Goal: Consume media (video, audio): Consume media (video, audio)

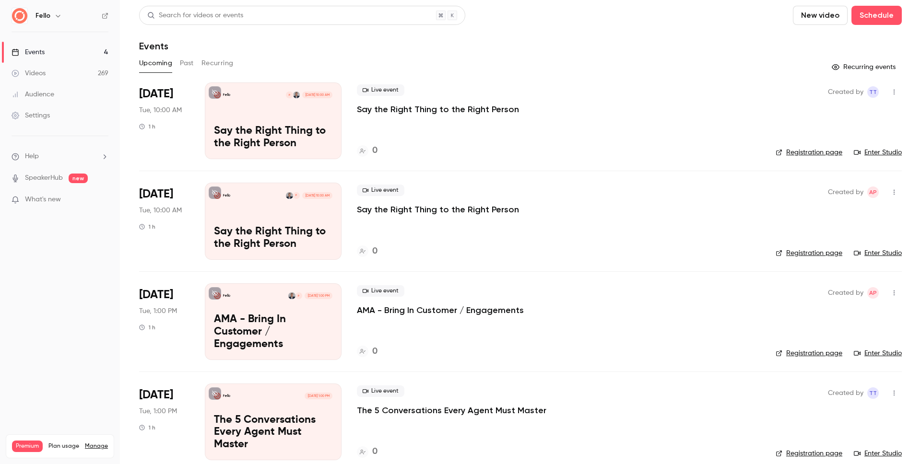
click at [53, 77] on link "Videos 269" at bounding box center [60, 73] width 120 height 21
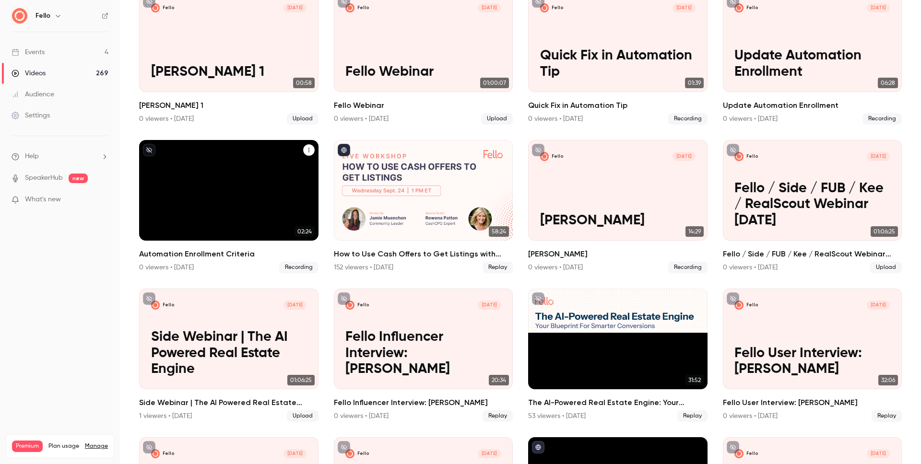
scroll to position [530, 0]
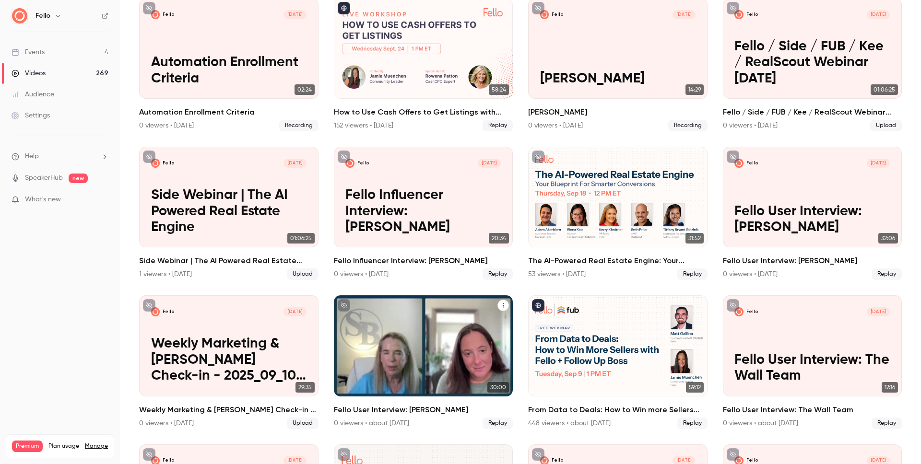
click at [477, 364] on p "Fello User Interview: [PERSON_NAME]" at bounding box center [422, 369] width 155 height 32
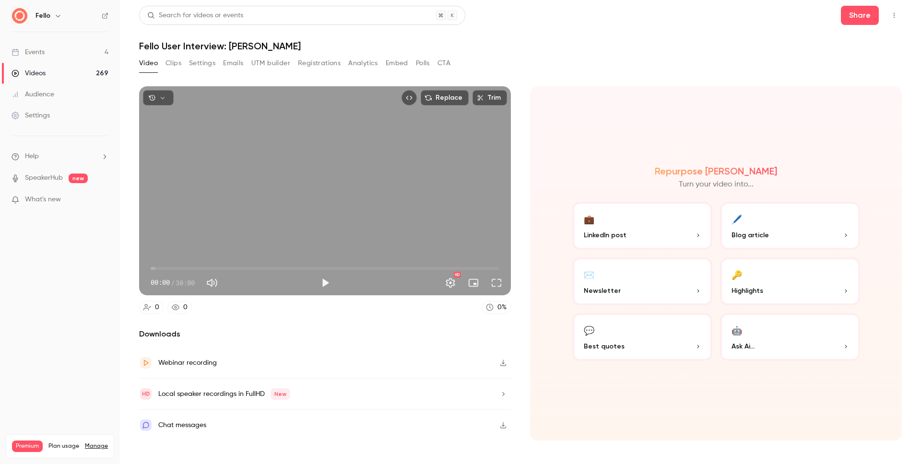
click at [503, 396] on icon "button" at bounding box center [503, 394] width 8 height 7
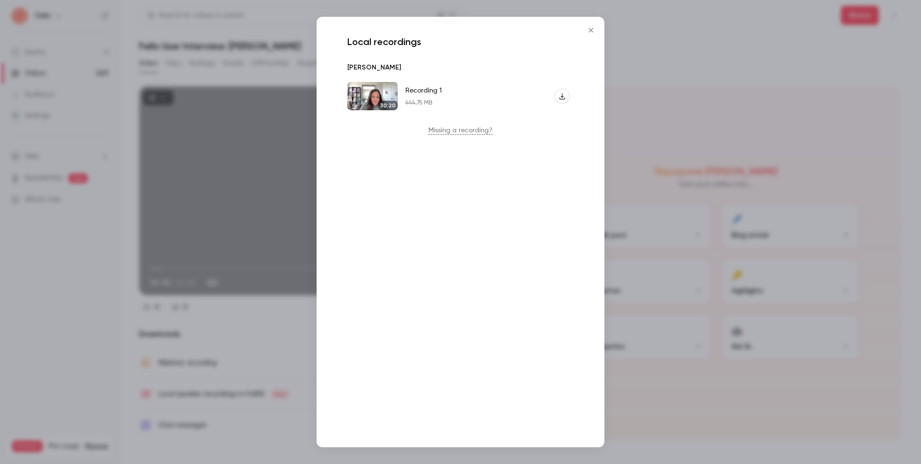
click at [593, 30] on icon "Close" at bounding box center [591, 30] width 12 height 8
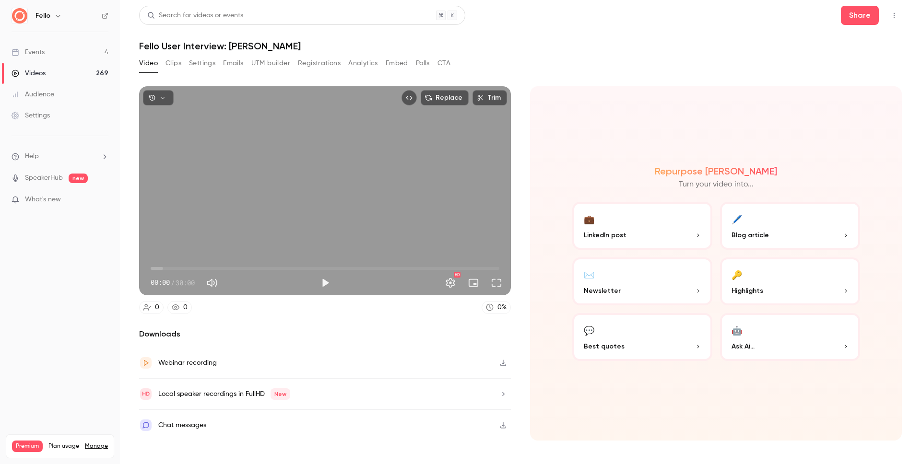
click at [505, 365] on icon "button" at bounding box center [503, 363] width 8 height 7
click at [168, 61] on button "Clips" at bounding box center [173, 63] width 16 height 15
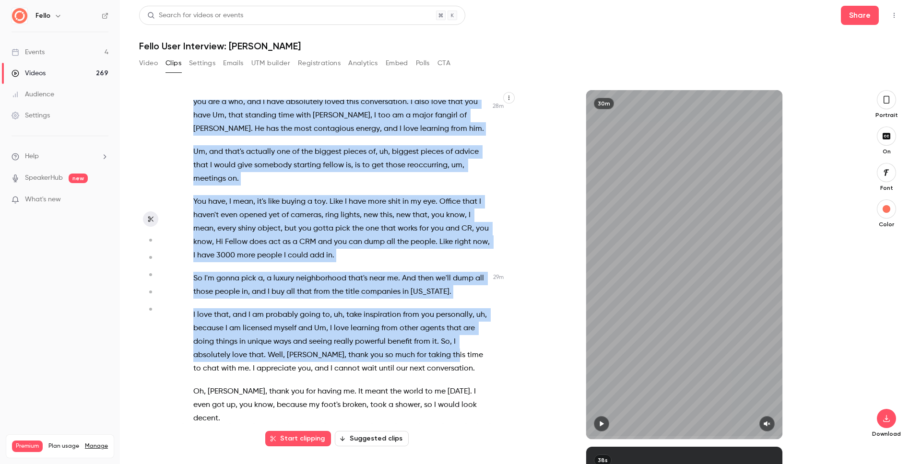
scroll to position [6350, 0]
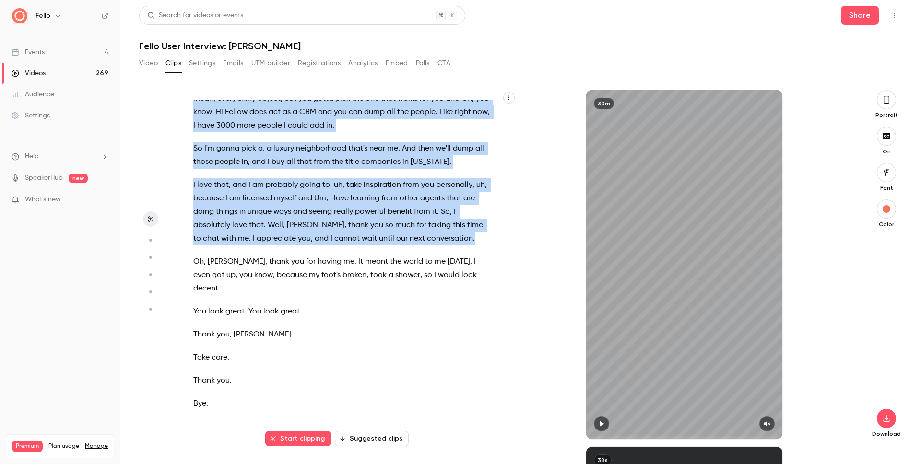
drag, startPoint x: 194, startPoint y: 261, endPoint x: 480, endPoint y: 248, distance: 286.2
click at [481, 247] on div "Welcome , everybody . Thank you so much for tuning in [DATE] . I'm thrilled abo…" at bounding box center [346, 270] width 330 height 340
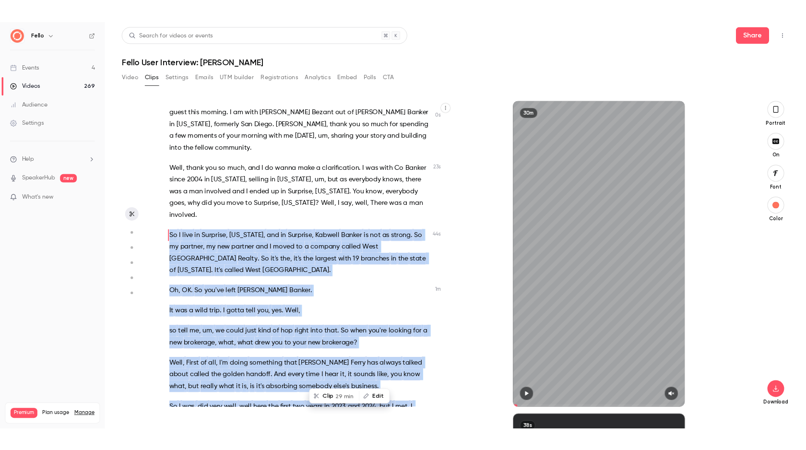
scroll to position [0, 0]
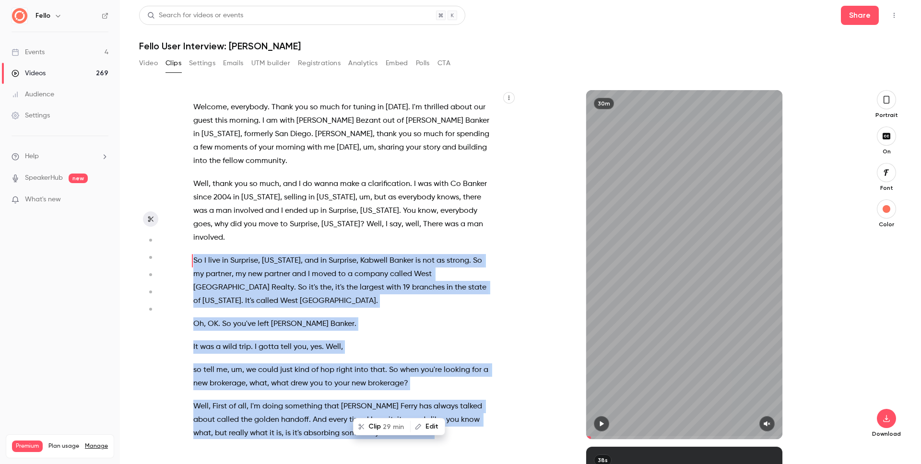
click at [391, 425] on span "29 min" at bounding box center [393, 427] width 21 height 10
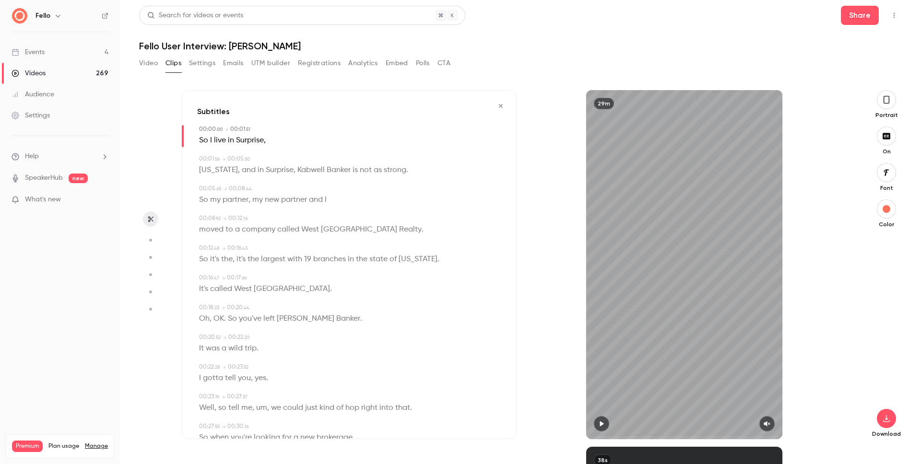
click at [888, 100] on icon "button" at bounding box center [887, 99] width 8 height 11
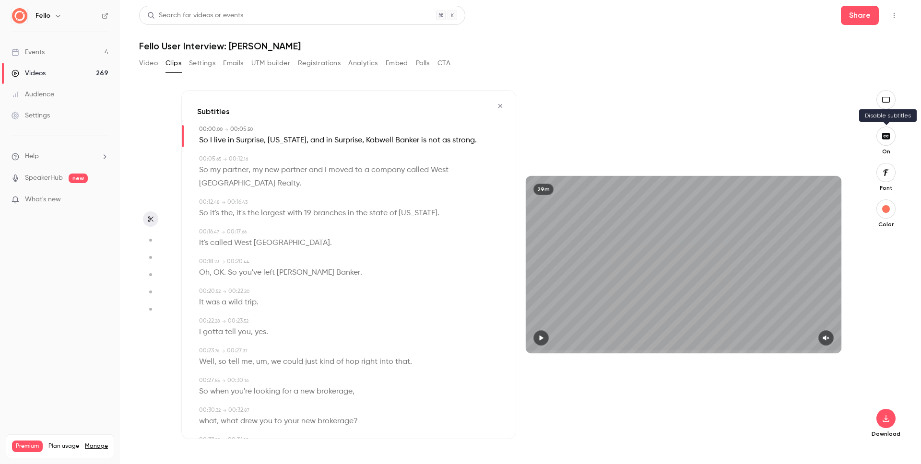
click at [886, 134] on icon "button" at bounding box center [886, 136] width 8 height 6
click at [894, 420] on button "button" at bounding box center [885, 418] width 19 height 19
click at [831, 407] on span "High quality requires longer processing" at bounding box center [813, 410] width 109 height 10
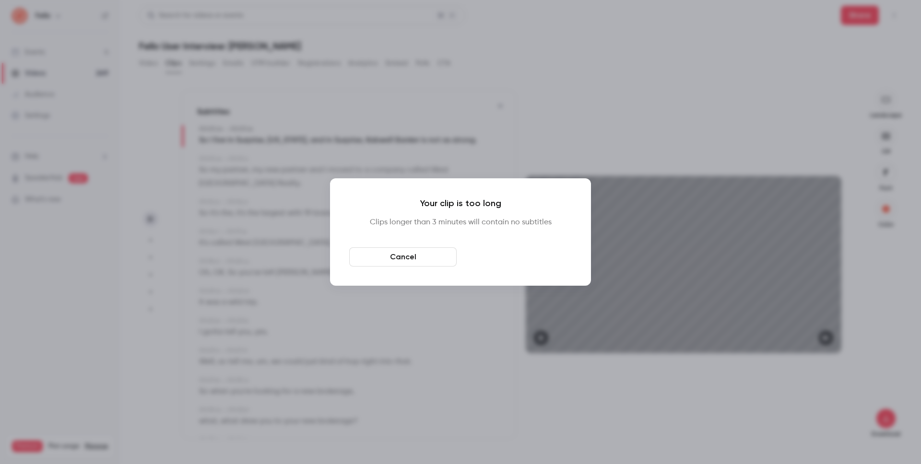
click at [495, 255] on button "Download anyway" at bounding box center [517, 256] width 107 height 19
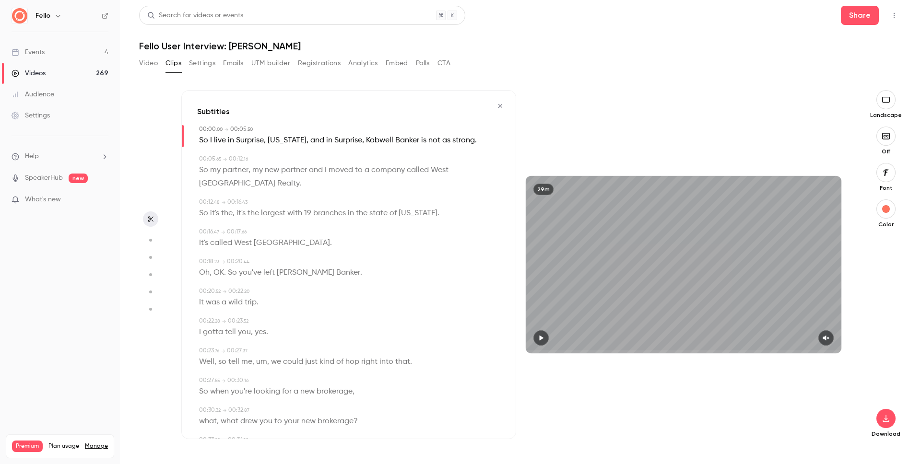
drag, startPoint x: 285, startPoint y: 48, endPoint x: 271, endPoint y: 49, distance: 14.9
click at [271, 49] on h1 "Fello User Interview: [PERSON_NAME]" at bounding box center [520, 46] width 763 height 12
copy h1 "[PERSON_NAME]"
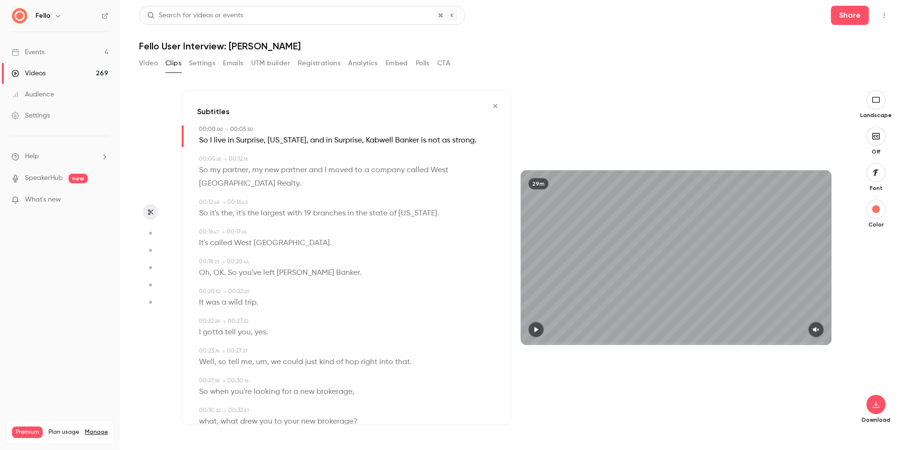
click at [384, 92] on div "Subtitles 00:00 . 00 → 00:05 . 50 So I live in [GEOGRAPHIC_DATA] , [US_STATE] ,…" at bounding box center [346, 257] width 330 height 335
click at [494, 105] on icon "button" at bounding box center [496, 106] width 4 height 4
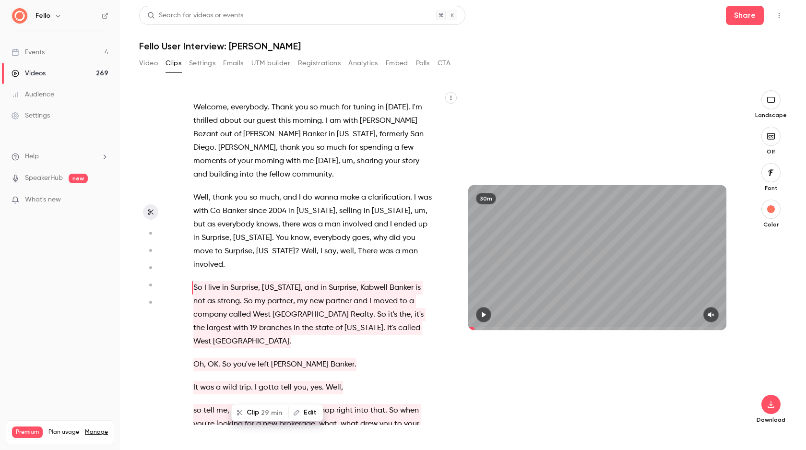
click at [331, 81] on div "Welcome , everybody . Thank you so much for tuning in [DATE] . I'm thrilled abo…" at bounding box center [463, 262] width 648 height 375
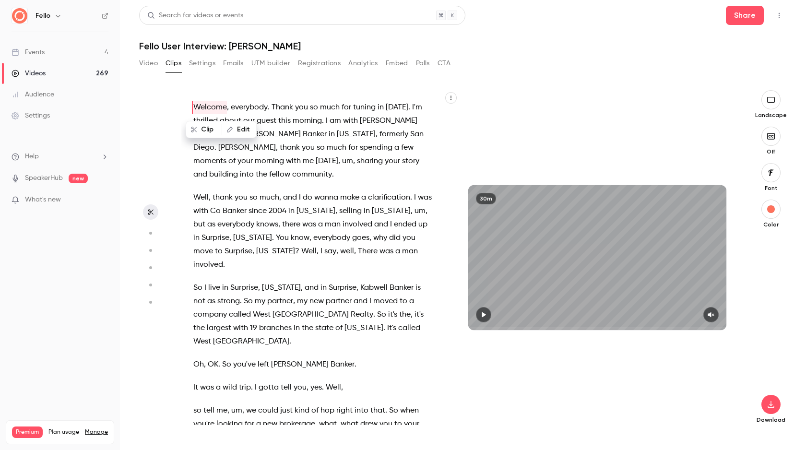
click at [298, 180] on p "Welcome , everybody . Thank you so much for tuning in [DATE] . I'm thrilled abo…" at bounding box center [312, 141] width 239 height 81
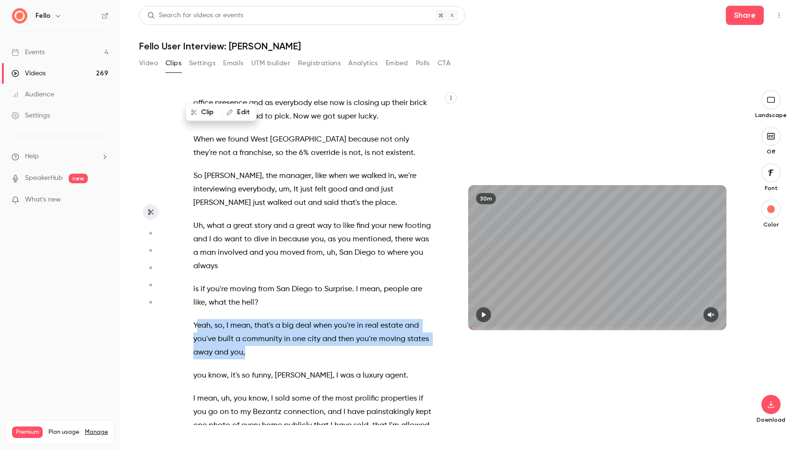
drag, startPoint x: 196, startPoint y: 298, endPoint x: 288, endPoint y: 325, distance: 96.1
click at [288, 325] on p "Yeah , so , I mean , that's a big deal when you're in real estate and you've bu…" at bounding box center [312, 339] width 239 height 40
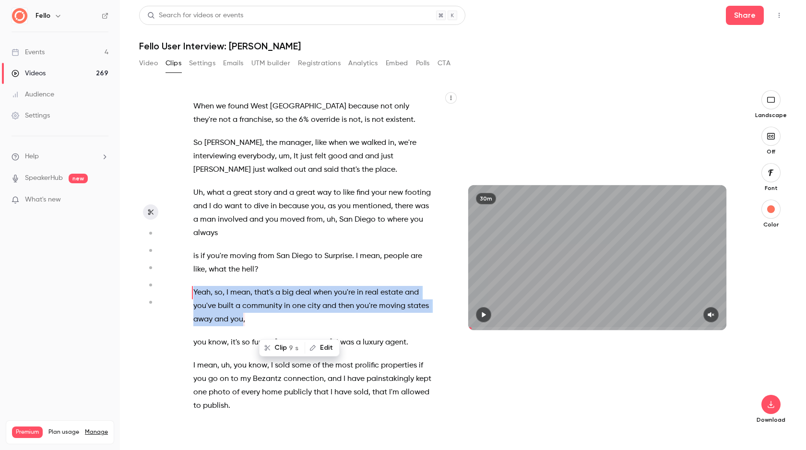
scroll to position [914, 0]
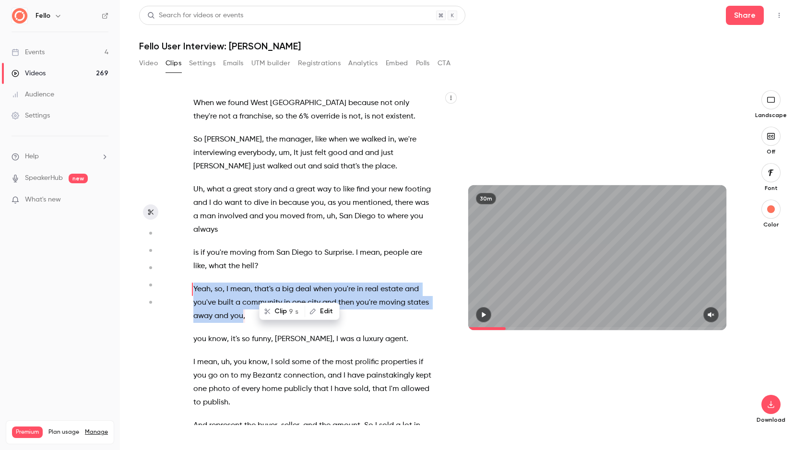
click at [483, 314] on icon "button" at bounding box center [484, 314] width 4 height 5
click at [714, 317] on icon "button" at bounding box center [711, 314] width 8 height 7
click at [483, 312] on icon "button" at bounding box center [484, 314] width 8 height 7
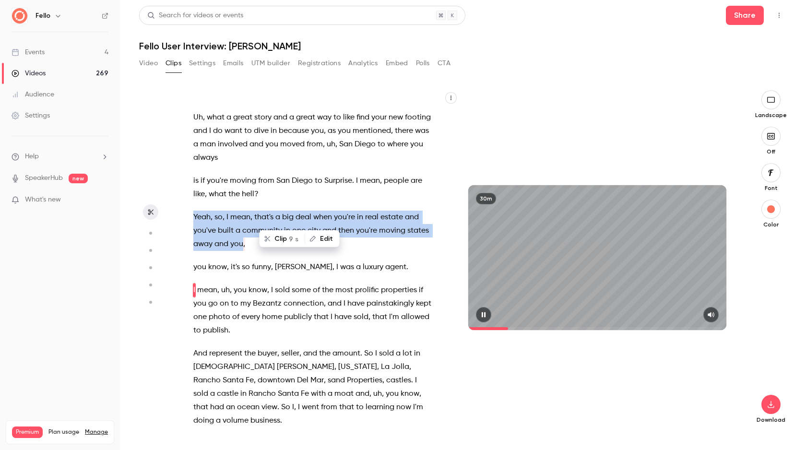
scroll to position [987, 0]
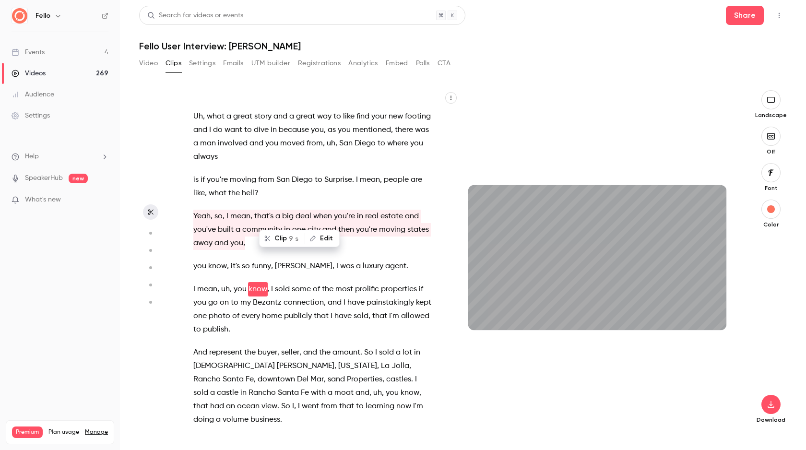
click at [263, 173] on p "is if you're moving from [GEOGRAPHIC_DATA] to [GEOGRAPHIC_DATA] . I mean , peop…" at bounding box center [312, 186] width 239 height 27
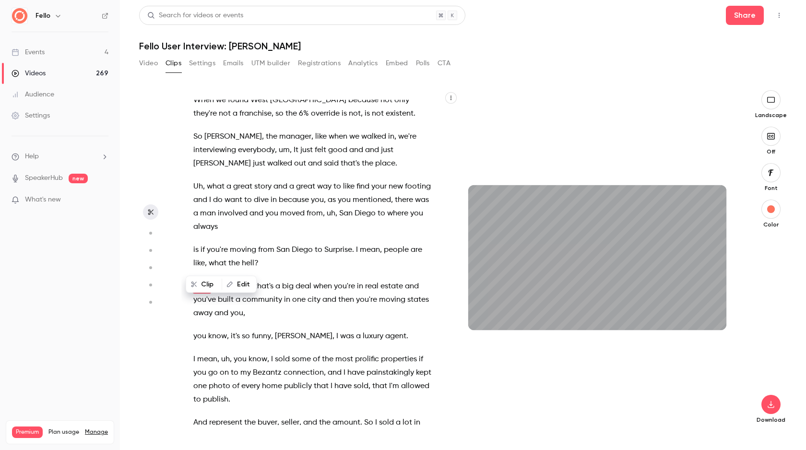
scroll to position [914, 0]
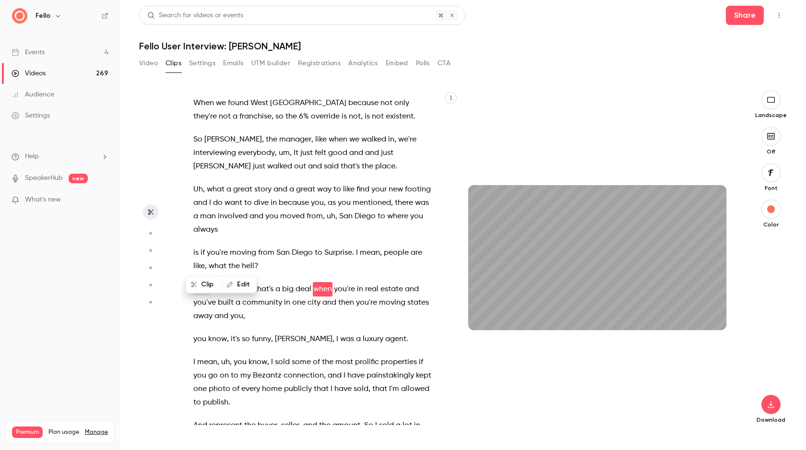
click at [278, 246] on p "is if you're moving from [GEOGRAPHIC_DATA] to [GEOGRAPHIC_DATA] . I mean , peop…" at bounding box center [312, 259] width 239 height 27
click at [485, 317] on icon "button" at bounding box center [484, 314] width 4 height 5
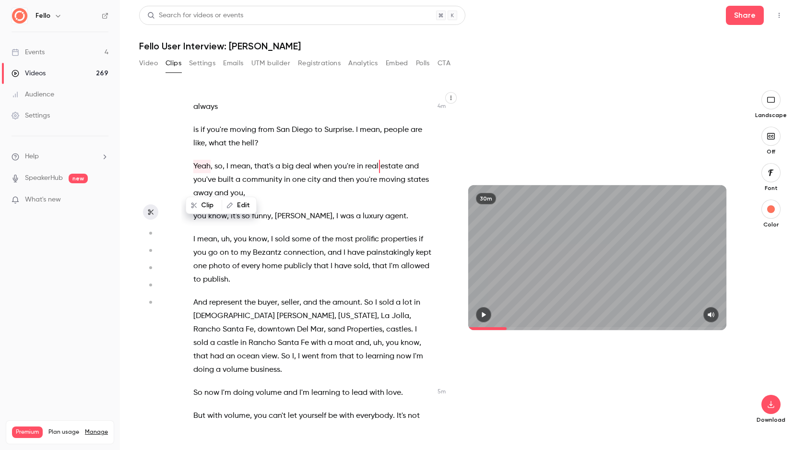
scroll to position [990, 0]
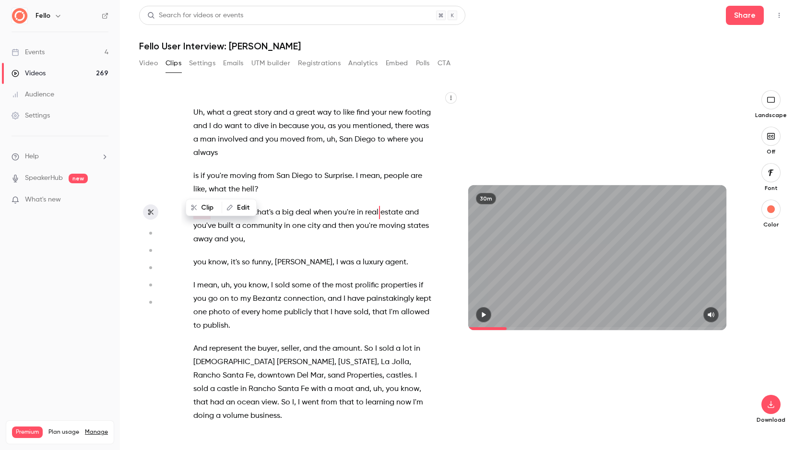
click at [343, 218] on p "Yeah , so , I mean , that's a big deal when you're in real estate and you've bu…" at bounding box center [312, 226] width 239 height 40
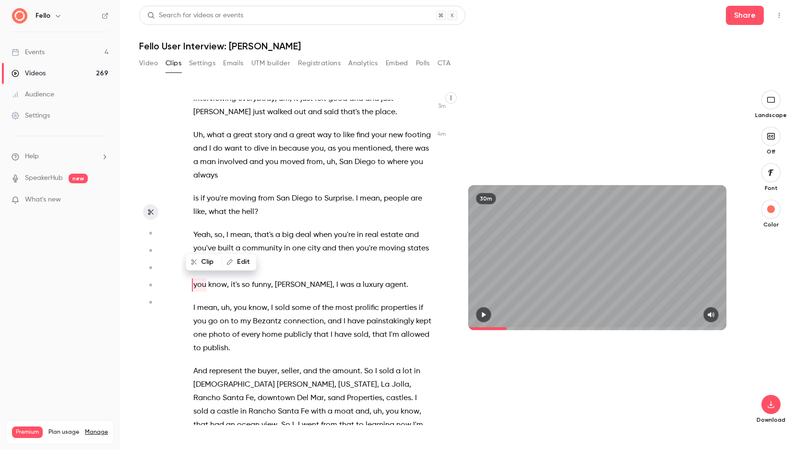
scroll to position [964, 0]
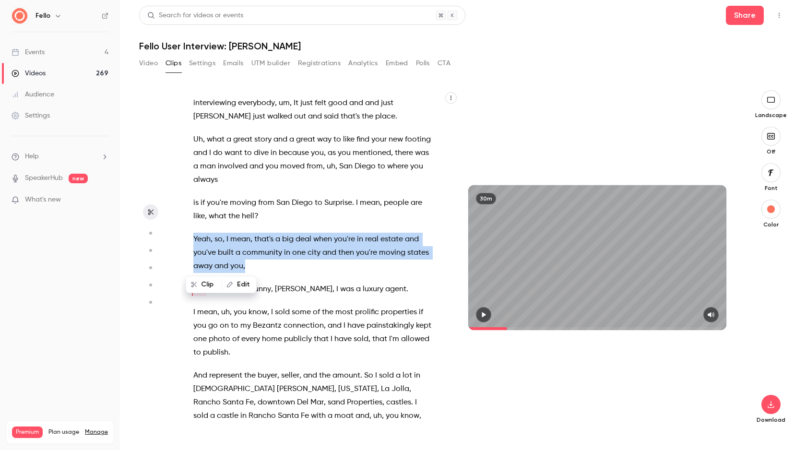
drag, startPoint x: 194, startPoint y: 215, endPoint x: 269, endPoint y: 238, distance: 78.0
click at [269, 238] on p "Yeah , so , I mean , that's a big deal when you're in real estate and you've bu…" at bounding box center [312, 253] width 239 height 40
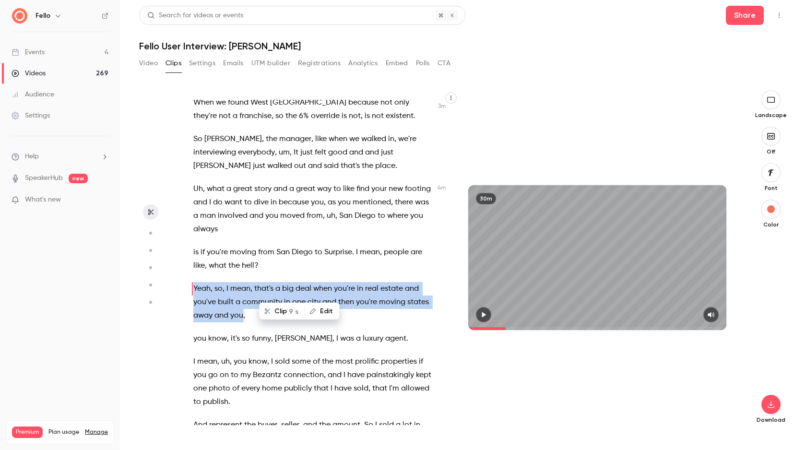
scroll to position [914, 0]
click at [280, 314] on button "Clip 9 s" at bounding box center [282, 311] width 44 height 15
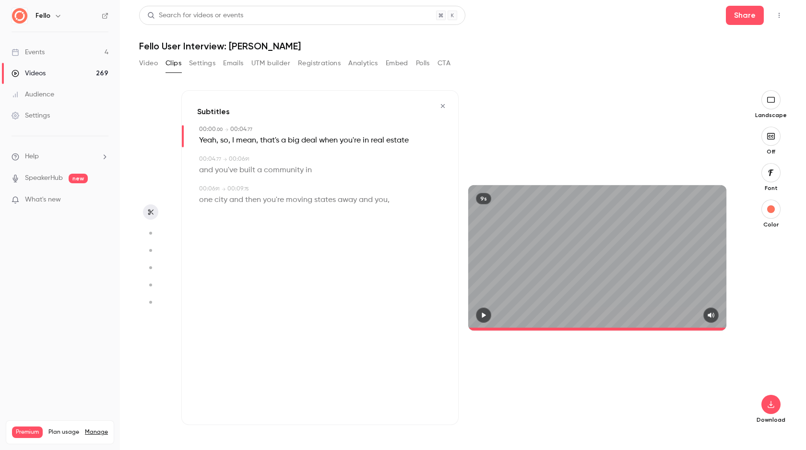
type input "*"
click at [769, 409] on button "button" at bounding box center [770, 404] width 19 height 19
click at [670, 399] on span "High quality requires longer processing" at bounding box center [698, 396] width 109 height 10
drag, startPoint x: 173, startPoint y: 63, endPoint x: 187, endPoint y: 64, distance: 13.4
click at [174, 64] on button "Clips" at bounding box center [173, 63] width 16 height 15
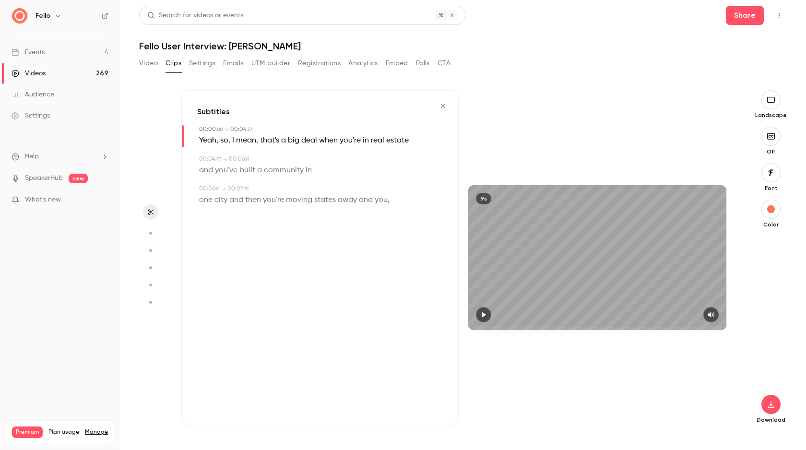
click at [146, 62] on button "Video" at bounding box center [148, 63] width 19 height 15
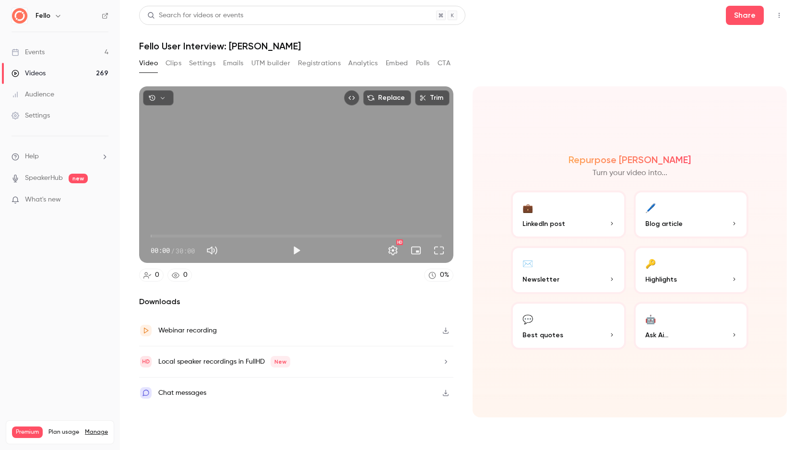
click at [169, 60] on button "Clips" at bounding box center [173, 63] width 16 height 15
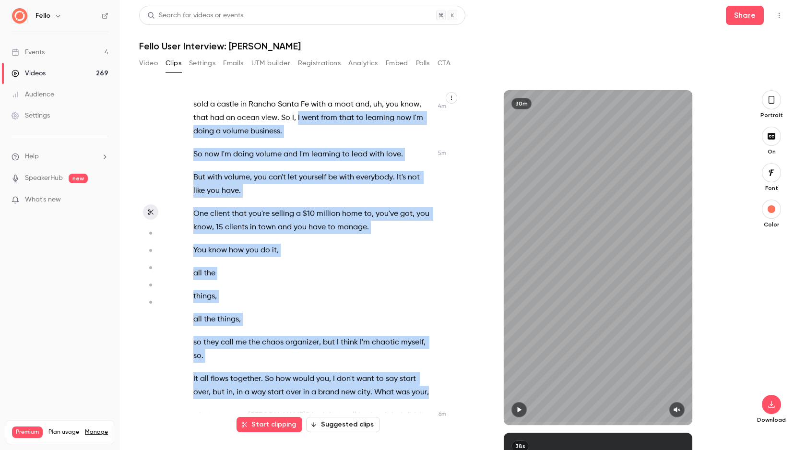
scroll to position [1275, 0]
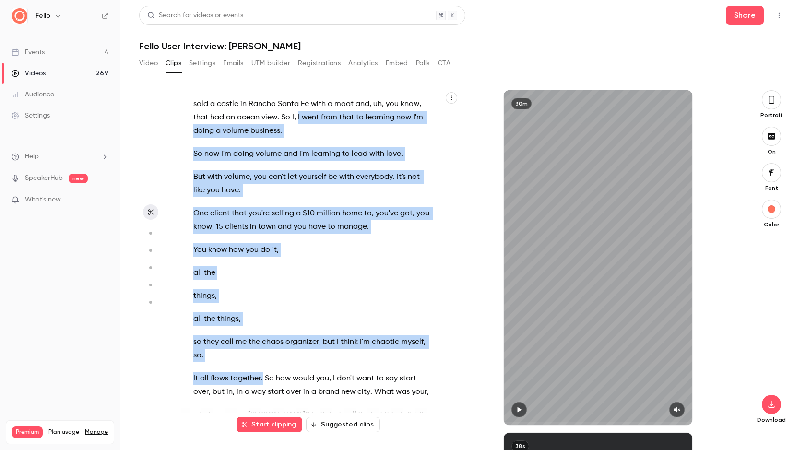
drag, startPoint x: 410, startPoint y: 299, endPoint x: 263, endPoint y: 342, distance: 153.4
click at [263, 342] on div "Welcome , everybody . Thank you so much for tuning in [DATE] . I'm thrilled abo…" at bounding box center [317, 262] width 273 height 325
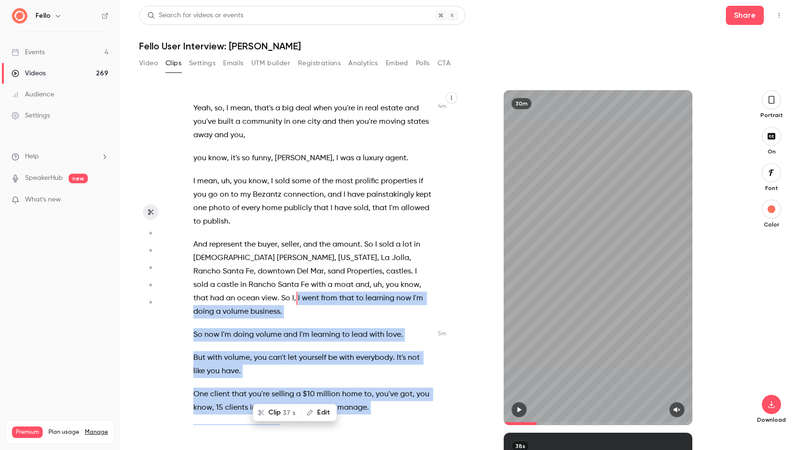
scroll to position [1090, 0]
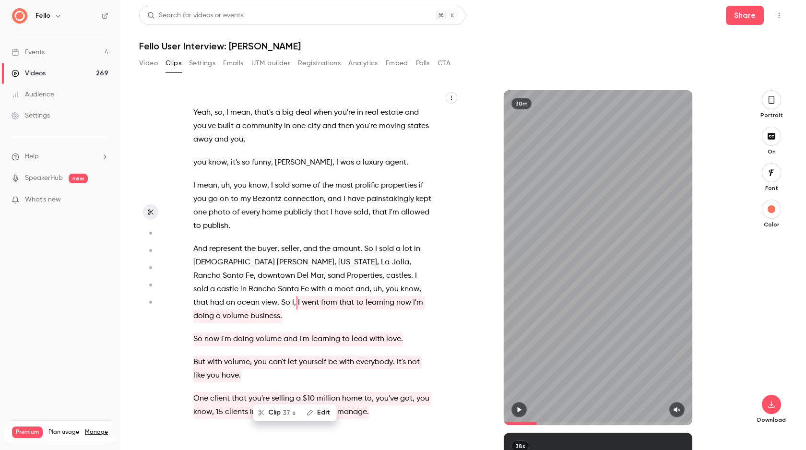
click at [785, 89] on div "Welcome , everybody . Thank you so much for tuning in [DATE] . I'm thrilled abo…" at bounding box center [463, 262] width 648 height 375
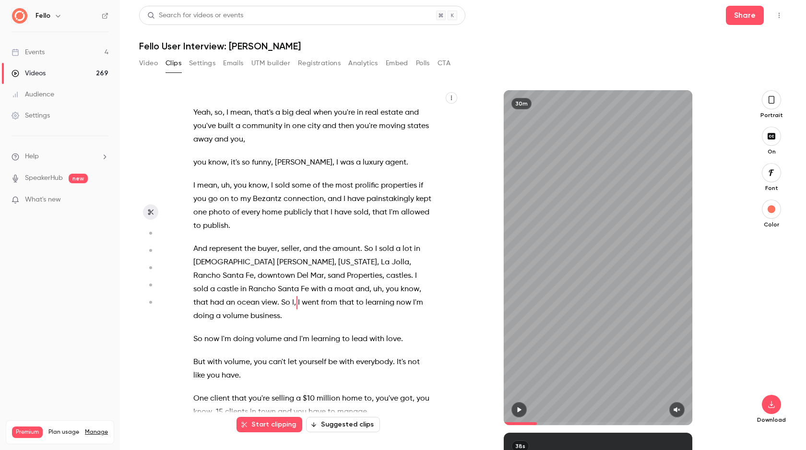
click at [778, 96] on button "button" at bounding box center [771, 99] width 19 height 19
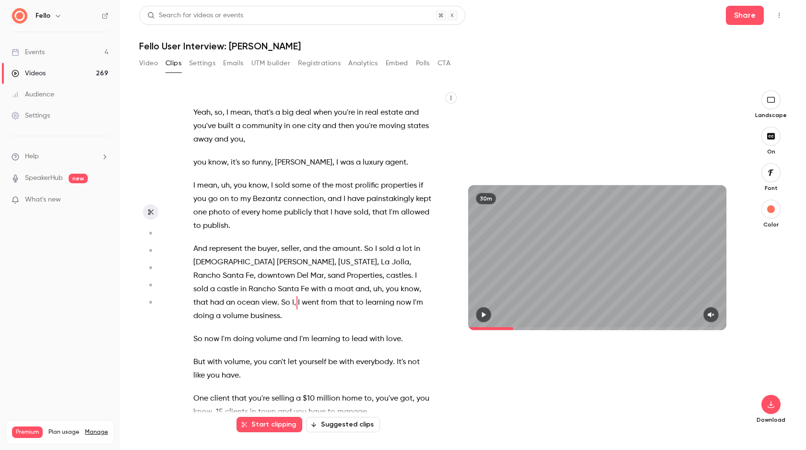
click at [777, 142] on button "button" at bounding box center [770, 136] width 19 height 19
type input "*****"
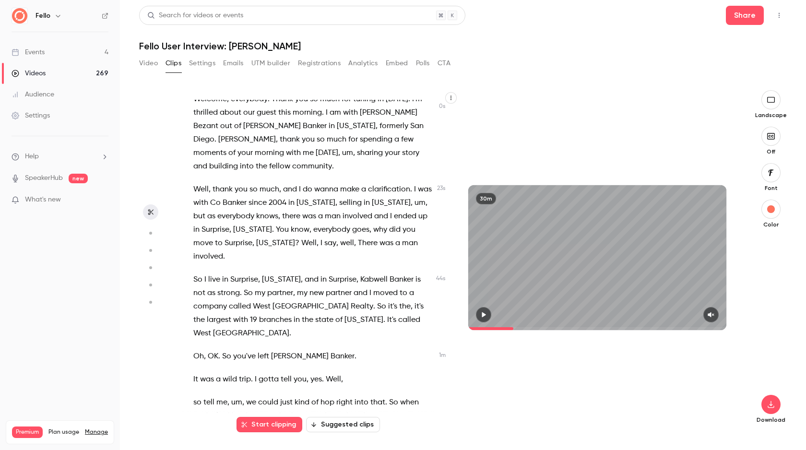
scroll to position [0, 0]
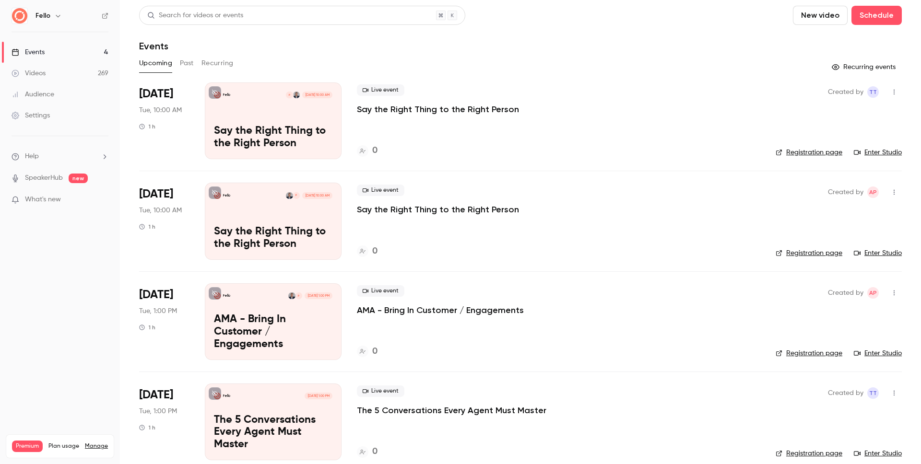
click at [48, 76] on link "Videos 269" at bounding box center [60, 73] width 120 height 21
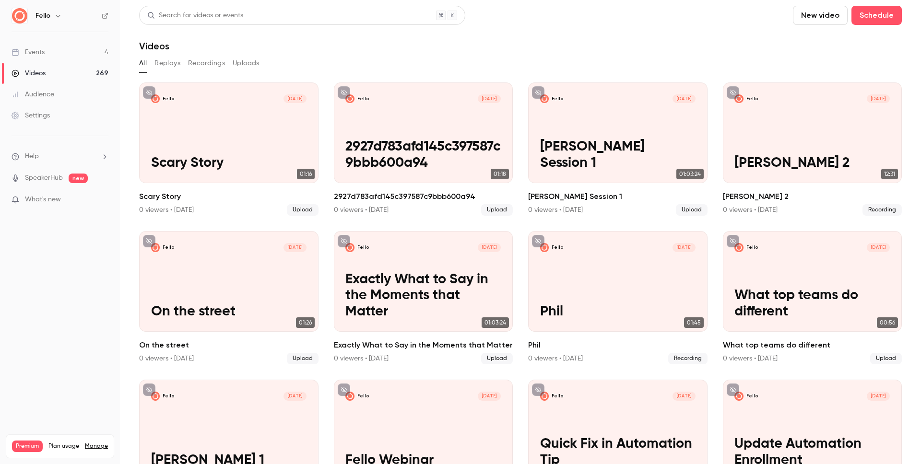
click at [807, 19] on button "New video" at bounding box center [820, 15] width 55 height 19
click at [820, 64] on div "Upload" at bounding box center [848, 67] width 73 height 10
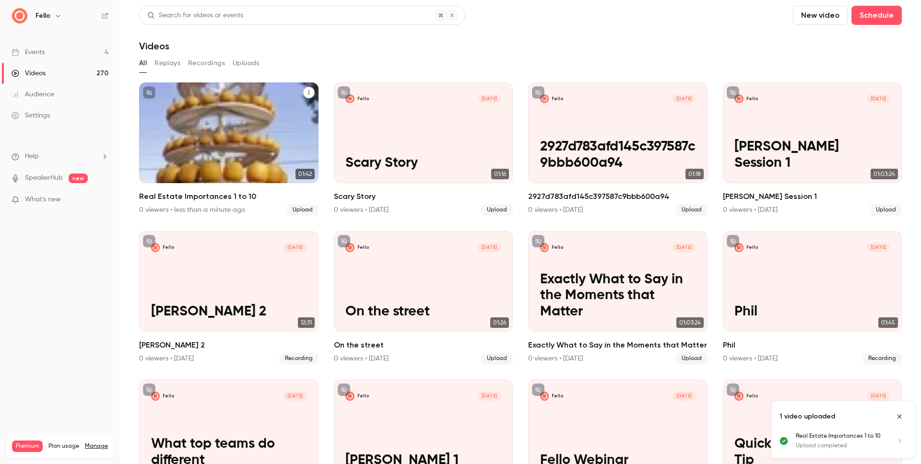
click at [259, 133] on div "Fello Oct 10 Real Estate Importances 1 to 10" at bounding box center [228, 132] width 179 height 101
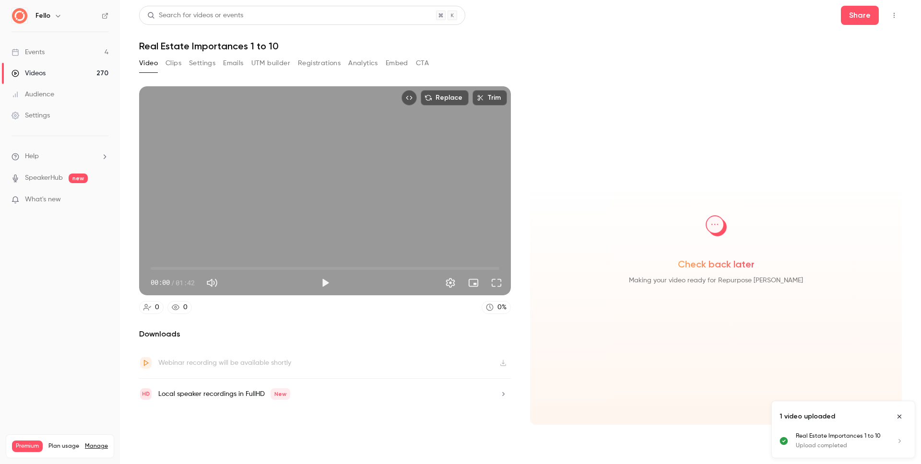
click at [176, 66] on button "Clips" at bounding box center [173, 63] width 16 height 15
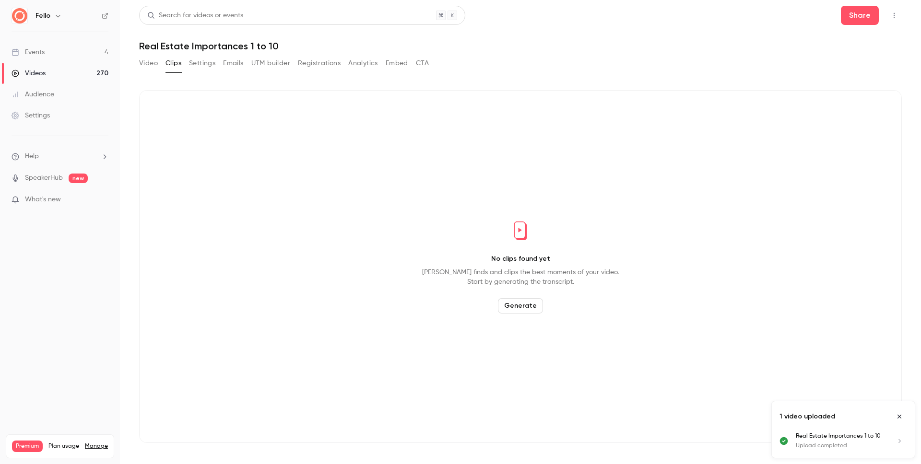
click at [145, 66] on button "Video" at bounding box center [148, 63] width 19 height 15
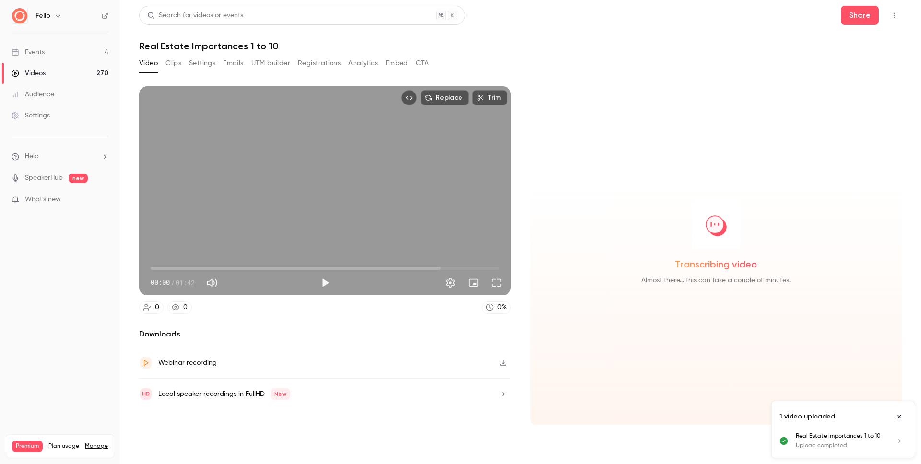
click at [177, 66] on button "Clips" at bounding box center [173, 63] width 16 height 15
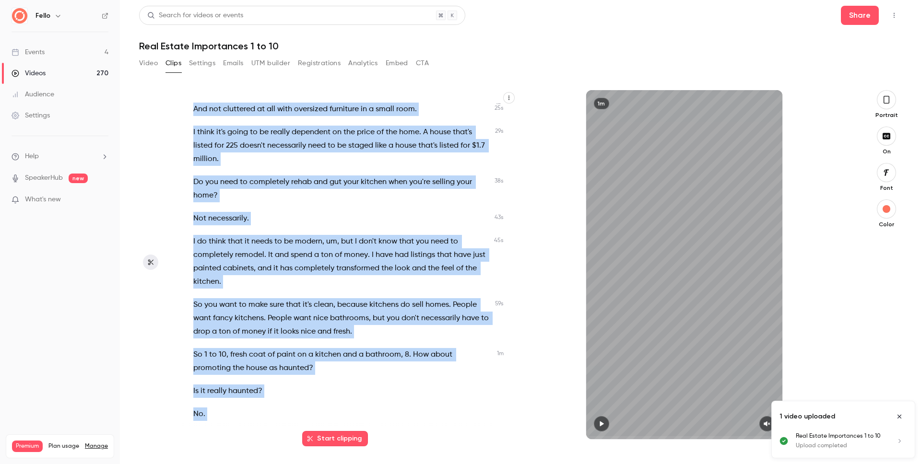
scroll to position [264, 0]
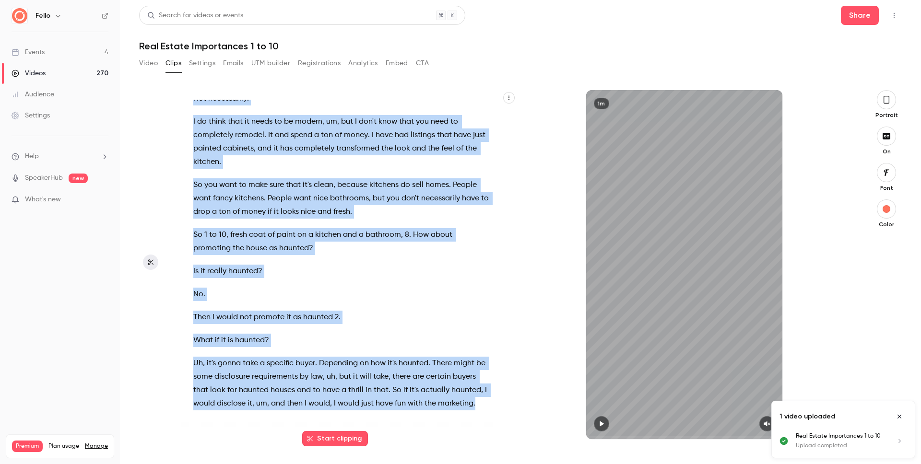
drag, startPoint x: 196, startPoint y: 106, endPoint x: 343, endPoint y: 414, distance: 340.9
click at [342, 418] on div "Clearing out all your personal stuff from your house when you're selling it . 1…" at bounding box center [346, 270] width 330 height 340
copy div "Clearing out all your personal stuff from your house when you're selling it . 1…"
